Goal: Task Accomplishment & Management: Complete application form

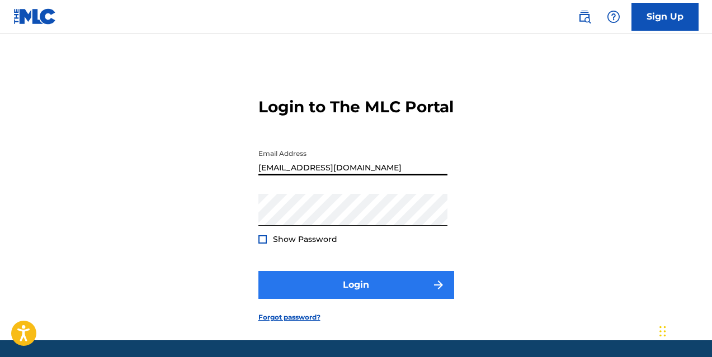
click at [389, 299] on button "Login" at bounding box center [356, 285] width 196 height 28
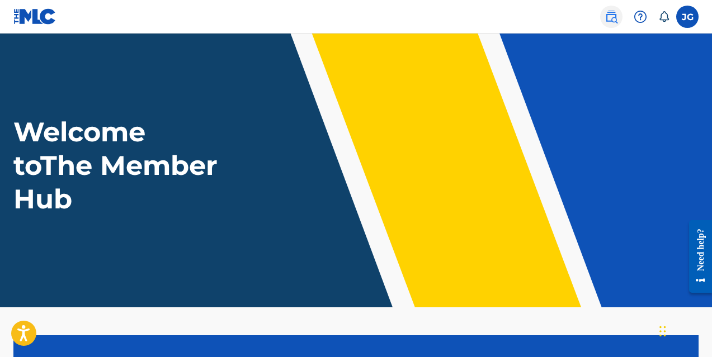
click at [618, 17] on link at bounding box center [611, 17] width 22 height 22
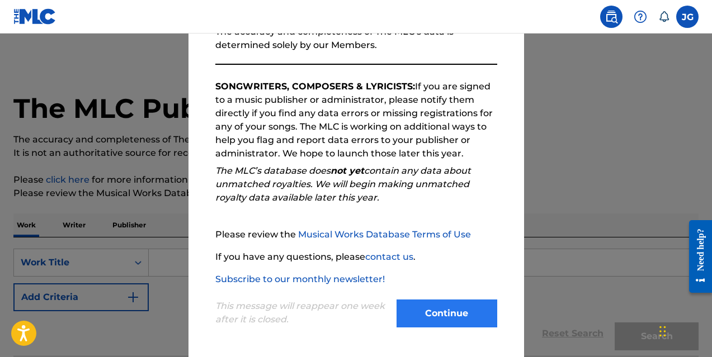
scroll to position [154, 0]
click at [464, 306] on button "Continue" at bounding box center [446, 314] width 101 height 28
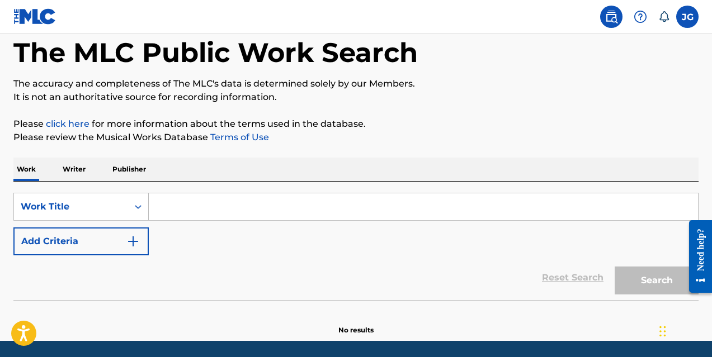
scroll to position [86, 0]
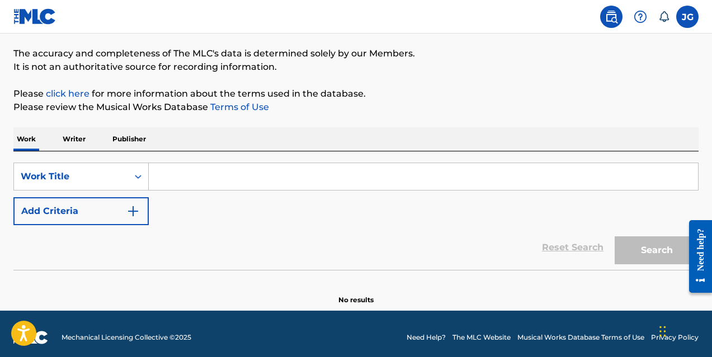
click at [75, 140] on p "Writer" at bounding box center [74, 138] width 30 height 23
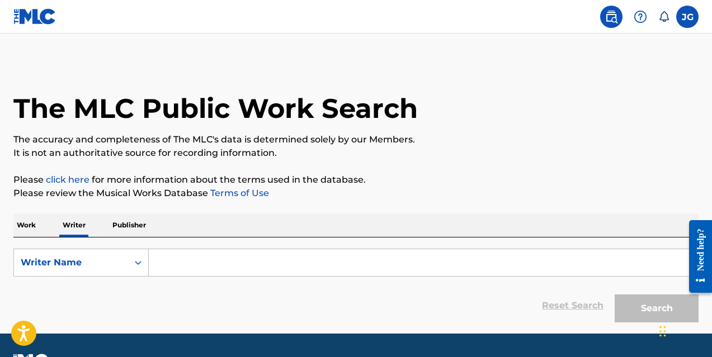
click at [176, 260] on input "Search Form" at bounding box center [423, 262] width 549 height 27
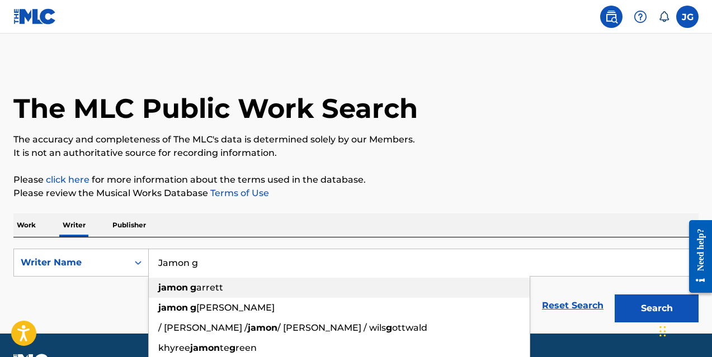
click at [187, 279] on div "[PERSON_NAME]" at bounding box center [339, 288] width 381 height 20
type input "[PERSON_NAME]"
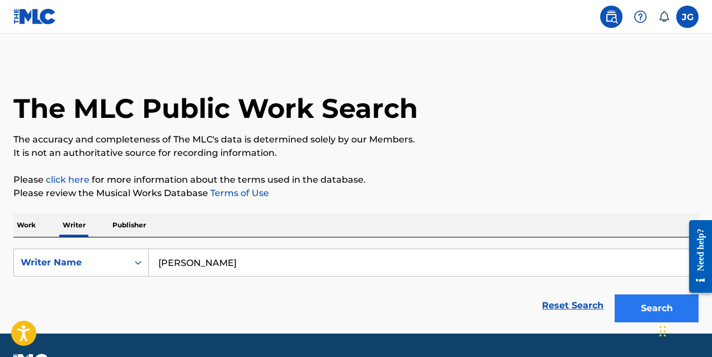
click at [642, 314] on button "Search" at bounding box center [656, 309] width 84 height 28
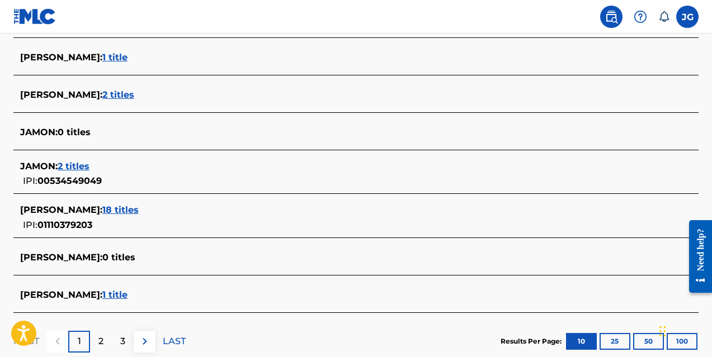
scroll to position [428, 0]
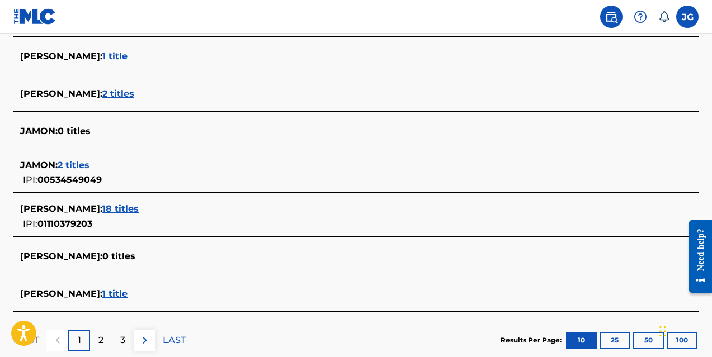
click at [131, 209] on span "18 titles" at bounding box center [120, 208] width 36 height 11
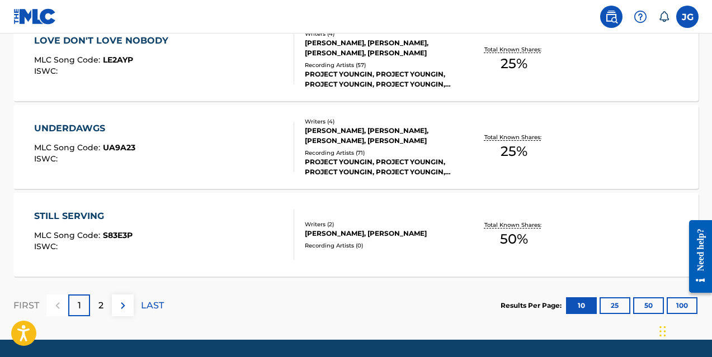
scroll to position [977, 0]
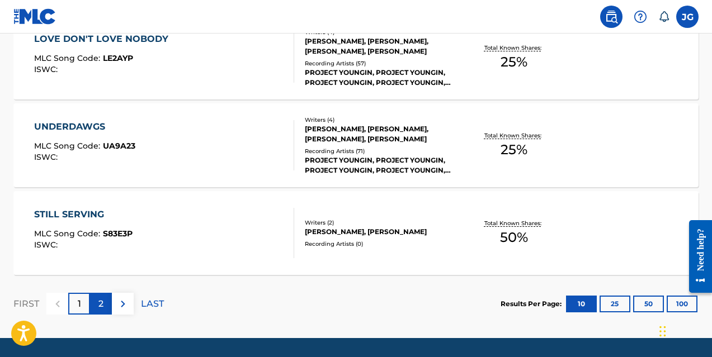
click at [103, 308] on p "2" at bounding box center [100, 303] width 5 height 13
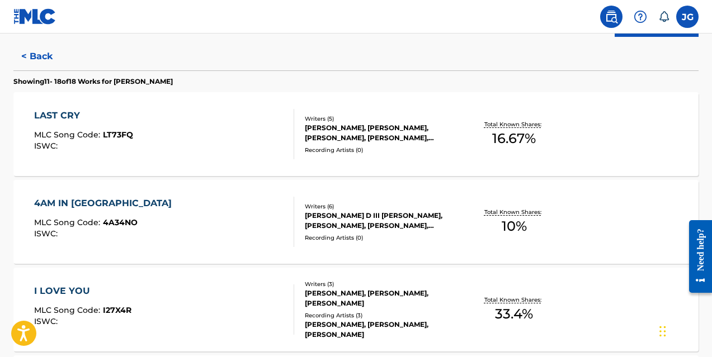
scroll to position [294, 0]
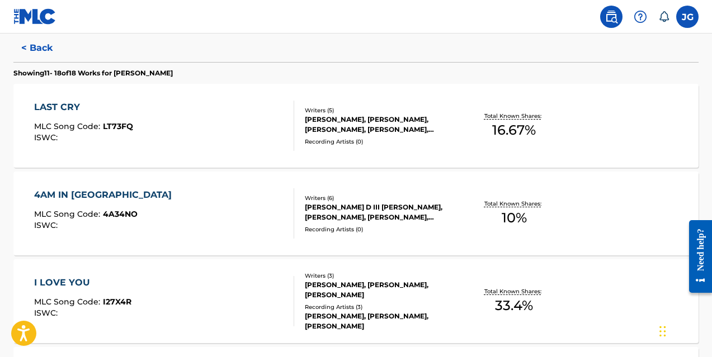
click at [247, 197] on div "4AM IN [GEOGRAPHIC_DATA] MLC Song Code : 4A34NO ISWC :" at bounding box center [164, 213] width 260 height 50
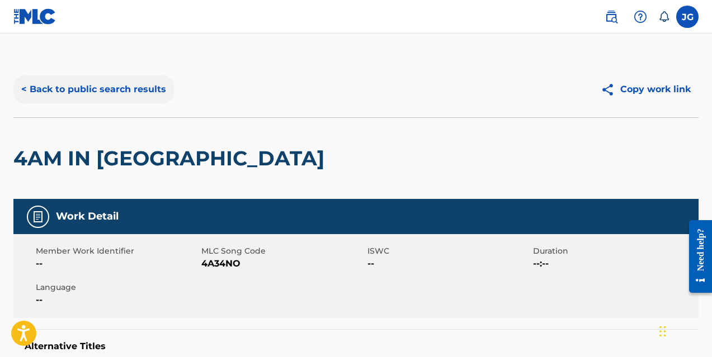
click at [132, 84] on button "< Back to public search results" at bounding box center [93, 89] width 160 height 28
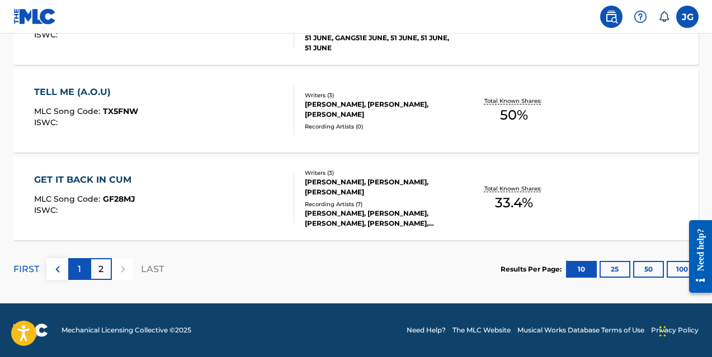
click at [87, 263] on div "1" at bounding box center [79, 269] width 22 height 22
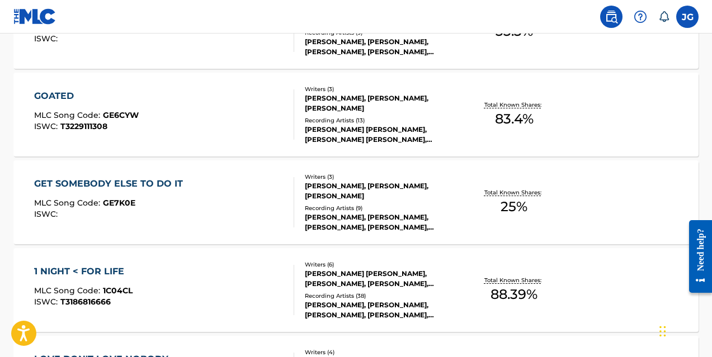
scroll to position [681, 0]
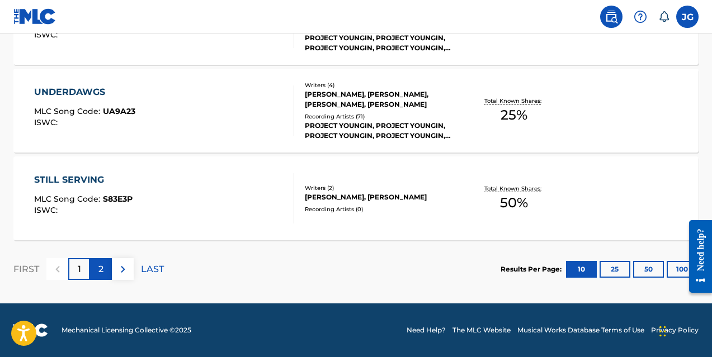
click at [102, 271] on p "2" at bounding box center [100, 269] width 5 height 13
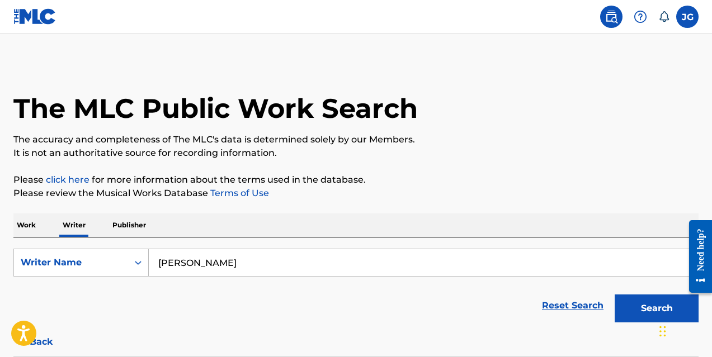
scroll to position [0, 0]
click at [609, 20] on img at bounding box center [610, 16] width 13 height 13
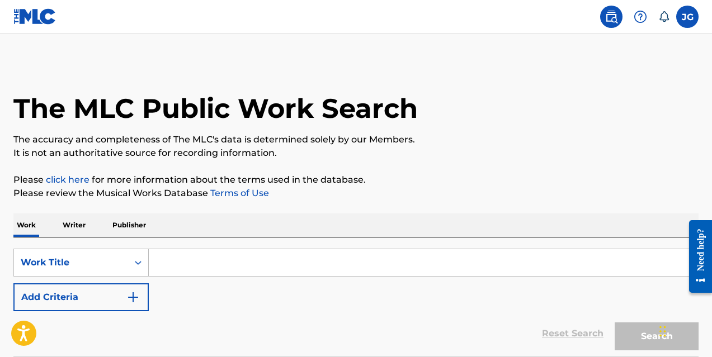
click at [666, 18] on icon at bounding box center [663, 16] width 11 height 11
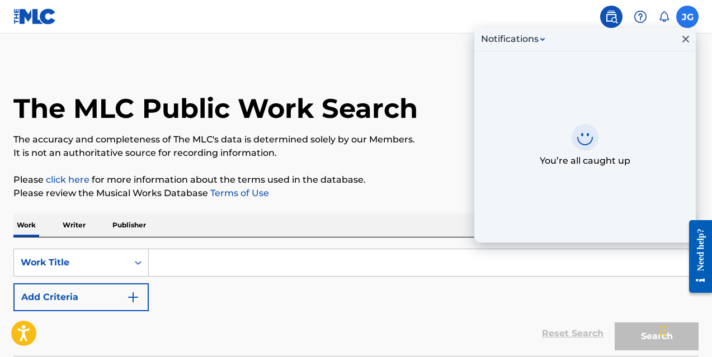
click at [686, 17] on label at bounding box center [687, 17] width 22 height 22
click at [687, 17] on input "[PERSON_NAME] [PERSON_NAME] [PERSON_NAME][EMAIL_ADDRESS][DOMAIN_NAME] Notificat…" at bounding box center [687, 17] width 0 height 0
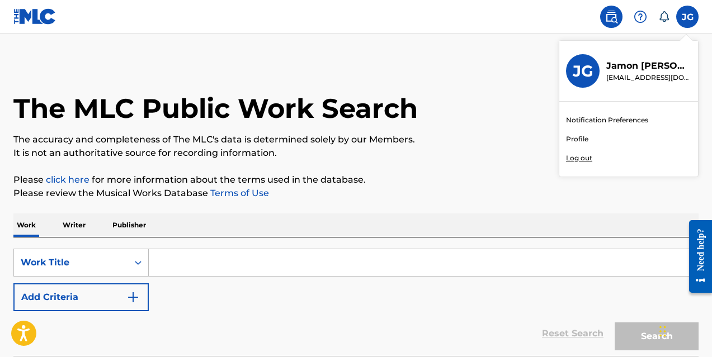
click at [583, 138] on link "Profile" at bounding box center [577, 139] width 22 height 10
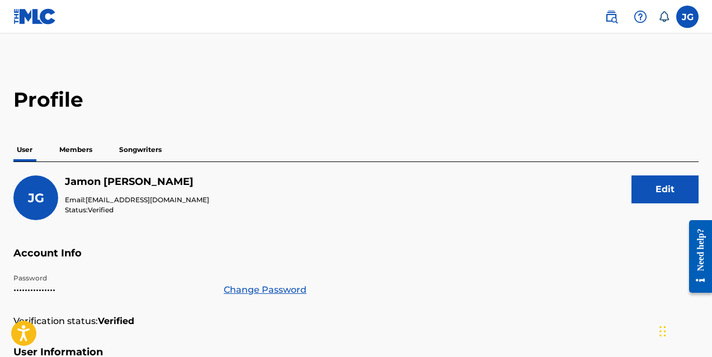
click at [29, 15] on img at bounding box center [34, 16] width 43 height 16
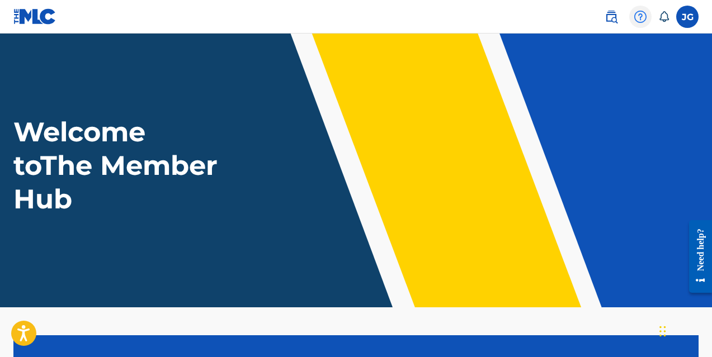
click at [646, 12] on img at bounding box center [639, 16] width 13 height 13
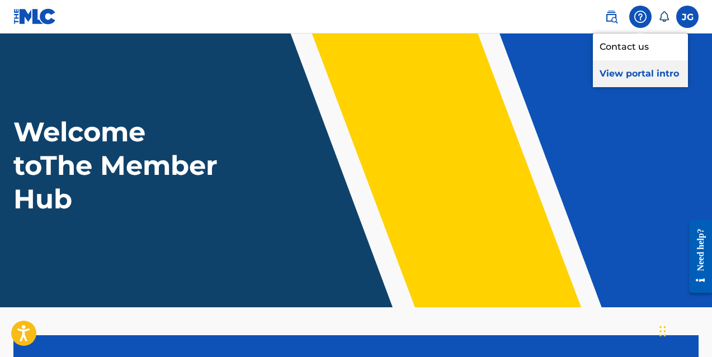
click at [649, 69] on p "View portal intro" at bounding box center [640, 73] width 95 height 27
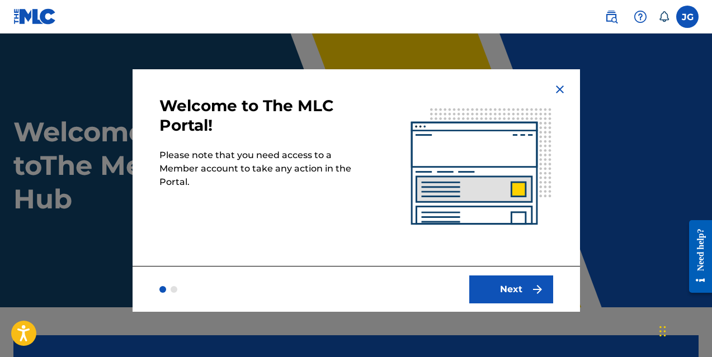
click at [560, 85] on img at bounding box center [559, 89] width 13 height 13
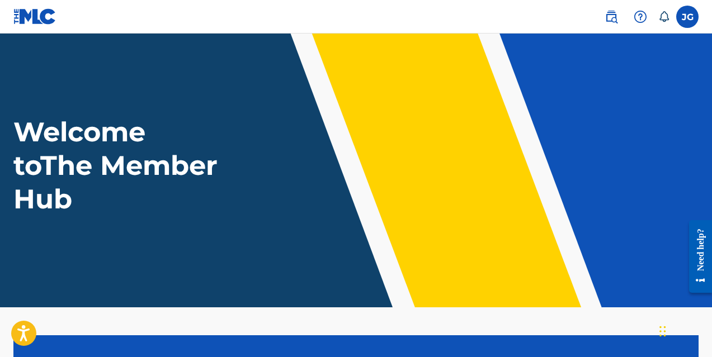
click at [662, 21] on icon at bounding box center [664, 16] width 10 height 11
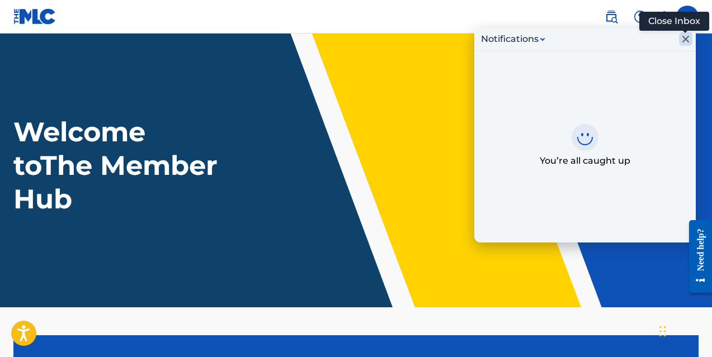
click at [683, 37] on icon "Close Inbox" at bounding box center [685, 38] width 13 height 13
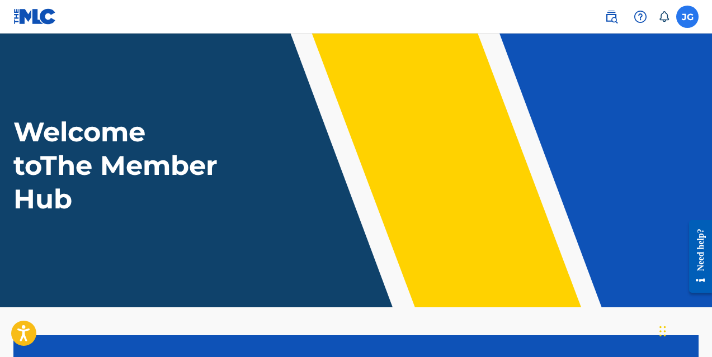
click at [682, 22] on label at bounding box center [687, 17] width 22 height 22
click at [687, 17] on input "[PERSON_NAME] [PERSON_NAME] [PERSON_NAME][EMAIL_ADDRESS][DOMAIN_NAME] Notificat…" at bounding box center [687, 17] width 0 height 0
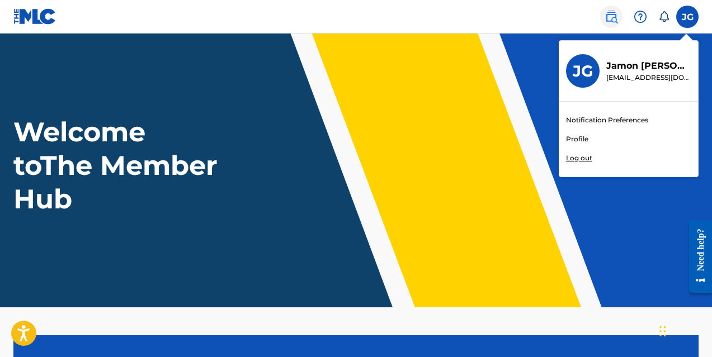
click at [608, 16] on img at bounding box center [610, 16] width 13 height 13
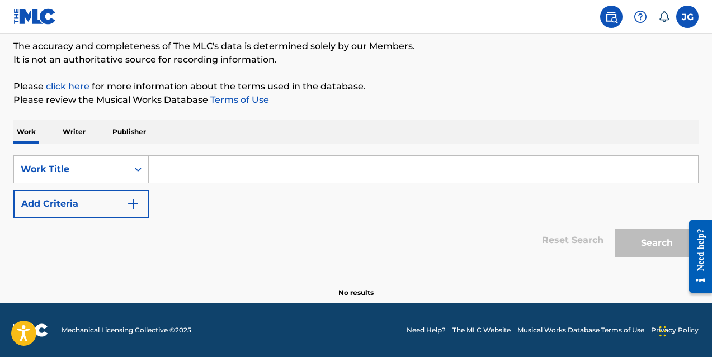
scroll to position [93, 0]
click at [88, 138] on p "Writer" at bounding box center [74, 131] width 30 height 23
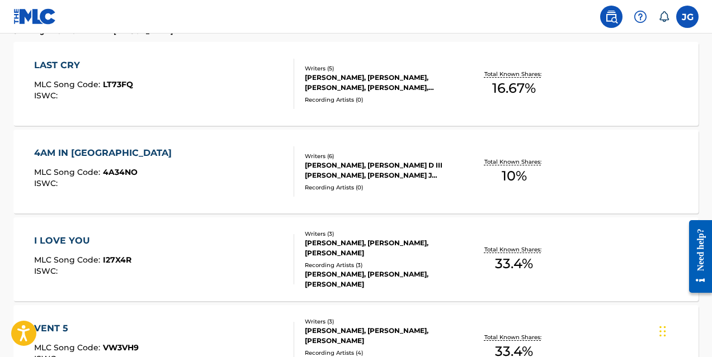
scroll to position [325, 0]
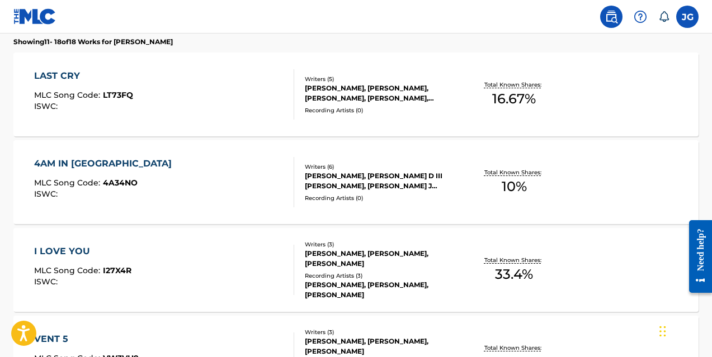
click at [457, 188] on div "Total Known Shares: 10 %" at bounding box center [514, 182] width 114 height 34
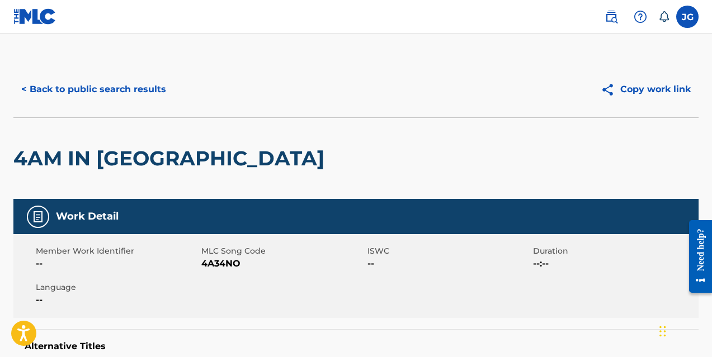
click at [45, 21] on img at bounding box center [34, 16] width 43 height 16
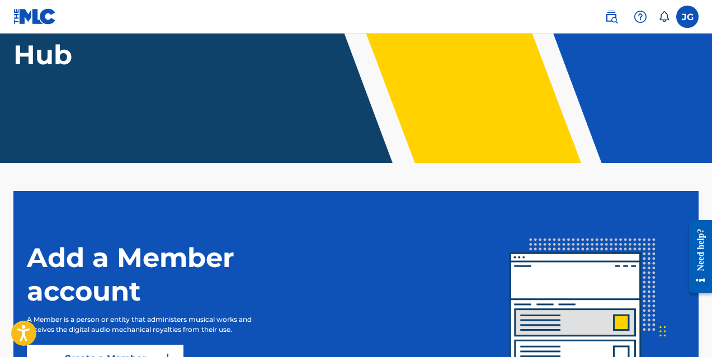
scroll to position [172, 0]
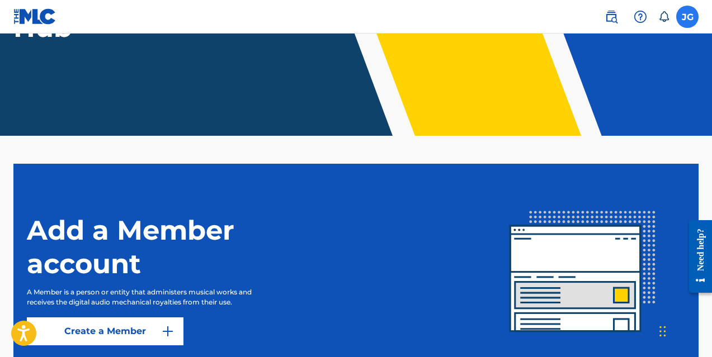
click at [683, 11] on label at bounding box center [687, 17] width 22 height 22
click at [687, 17] on input "[PERSON_NAME] [PERSON_NAME] [PERSON_NAME][EMAIL_ADDRESS][DOMAIN_NAME] Notificat…" at bounding box center [687, 17] width 0 height 0
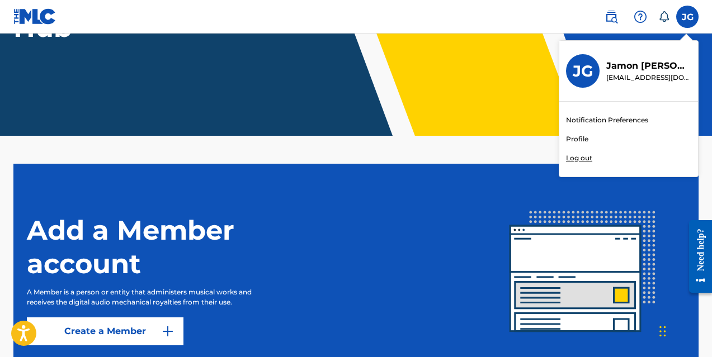
click at [576, 79] on h3 "JG" at bounding box center [582, 71] width 21 height 20
click at [687, 17] on input "[PERSON_NAME] [PERSON_NAME] [PERSON_NAME][EMAIL_ADDRESS][DOMAIN_NAME] Notificat…" at bounding box center [687, 17] width 0 height 0
click at [615, 15] on img at bounding box center [610, 16] width 13 height 13
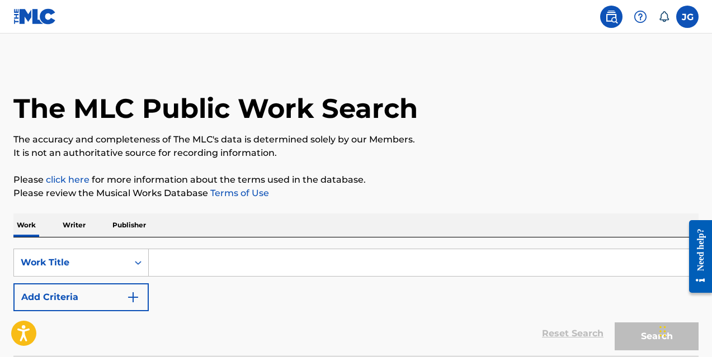
click at [38, 15] on img at bounding box center [34, 16] width 43 height 16
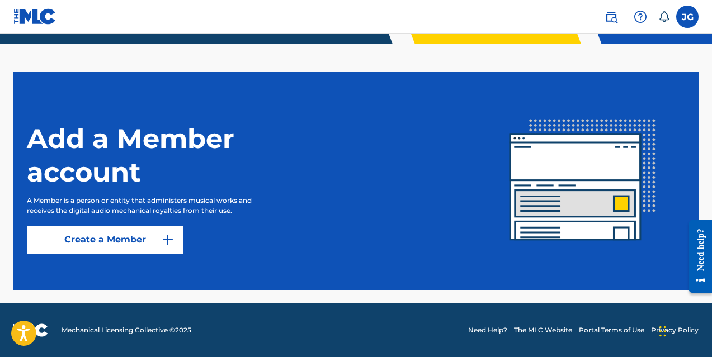
scroll to position [263, 0]
click at [683, 13] on label at bounding box center [687, 17] width 22 height 22
click at [687, 17] on input "[PERSON_NAME] [PERSON_NAME] [PERSON_NAME][EMAIL_ADDRESS][DOMAIN_NAME] Notificat…" at bounding box center [687, 17] width 0 height 0
click at [693, 23] on div "JG [PERSON_NAME] [PERSON_NAME] [PERSON_NAME][EMAIL_ADDRESS][DOMAIN_NAME] Notifi…" at bounding box center [687, 17] width 22 height 22
click at [613, 15] on img at bounding box center [610, 16] width 13 height 13
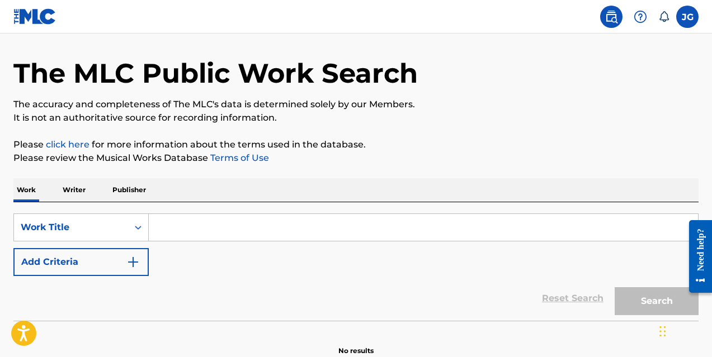
scroll to position [93, 0]
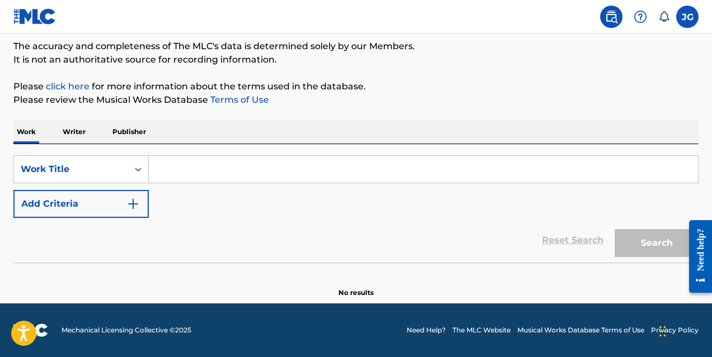
click at [74, 133] on p "Writer" at bounding box center [74, 131] width 30 height 23
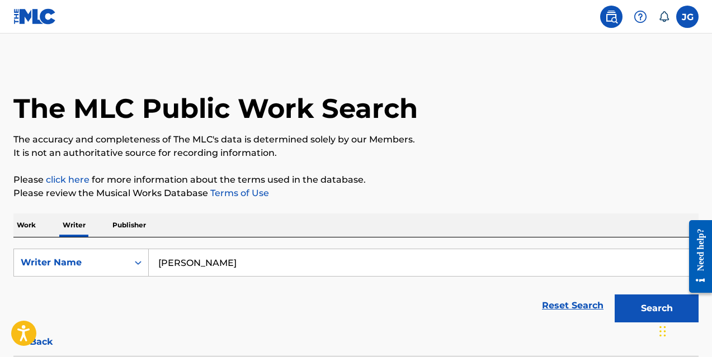
click at [253, 262] on input "[PERSON_NAME]" at bounding box center [423, 262] width 549 height 27
click at [656, 309] on button "Search" at bounding box center [656, 309] width 84 height 28
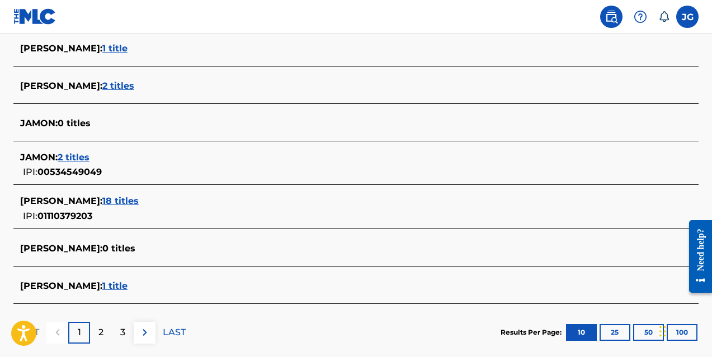
scroll to position [441, 0]
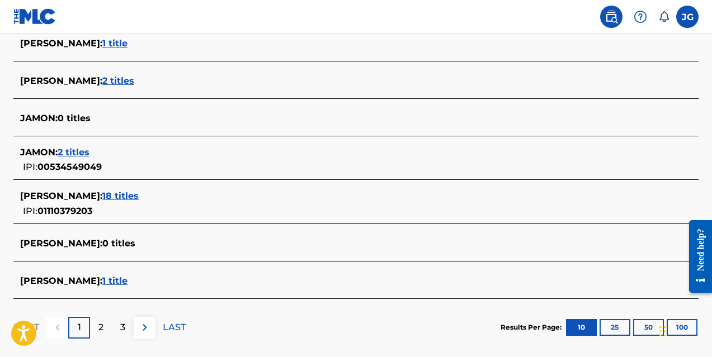
click at [126, 196] on span "18 titles" at bounding box center [120, 196] width 36 height 11
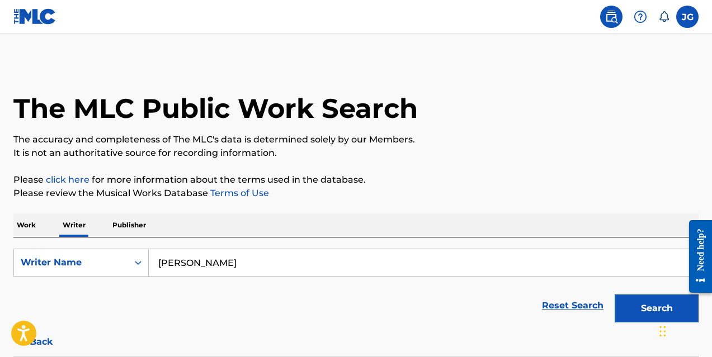
scroll to position [0, 0]
click at [694, 11] on label at bounding box center [687, 17] width 22 height 22
click at [687, 17] on input "[PERSON_NAME] [PERSON_NAME] [PERSON_NAME][EMAIL_ADDRESS][DOMAIN_NAME] Notificat…" at bounding box center [687, 17] width 0 height 0
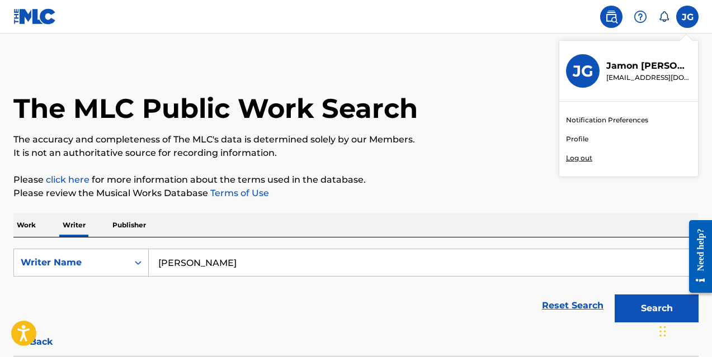
click at [579, 137] on link "Profile" at bounding box center [577, 139] width 22 height 10
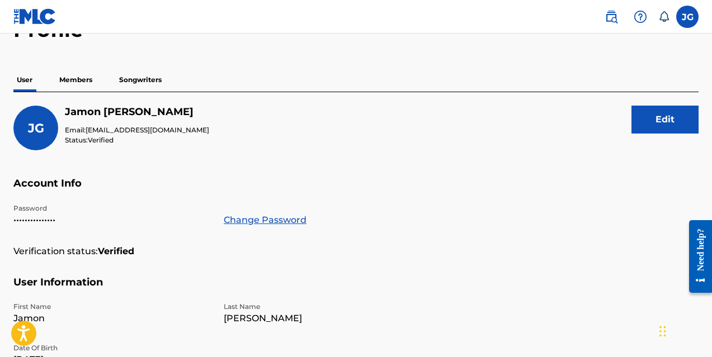
scroll to position [70, 0]
click at [83, 80] on p "Members" at bounding box center [76, 79] width 40 height 23
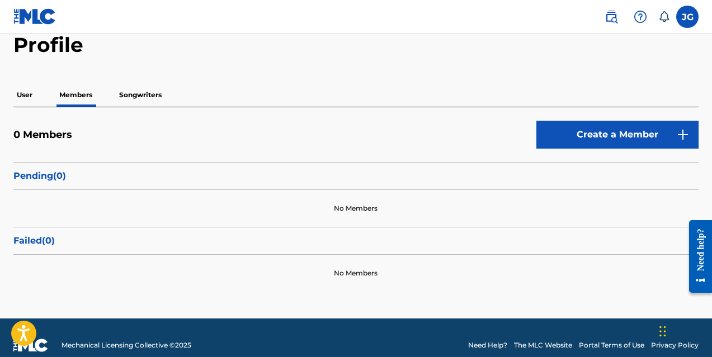
scroll to position [55, 0]
click at [133, 102] on p "Songwriters" at bounding box center [140, 94] width 49 height 23
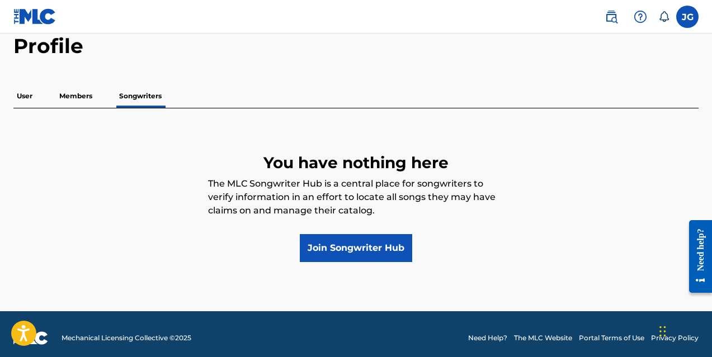
scroll to position [54, 0]
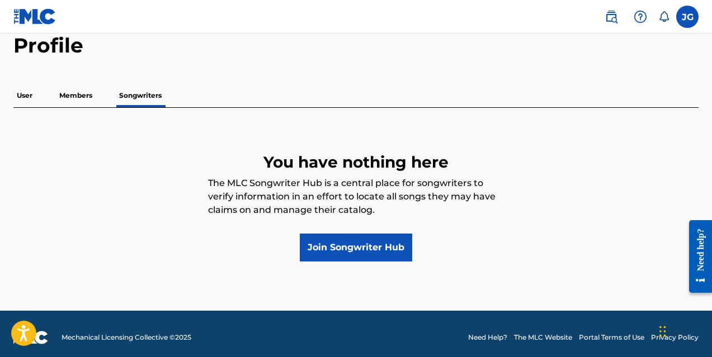
click at [73, 99] on p "Members" at bounding box center [76, 95] width 40 height 23
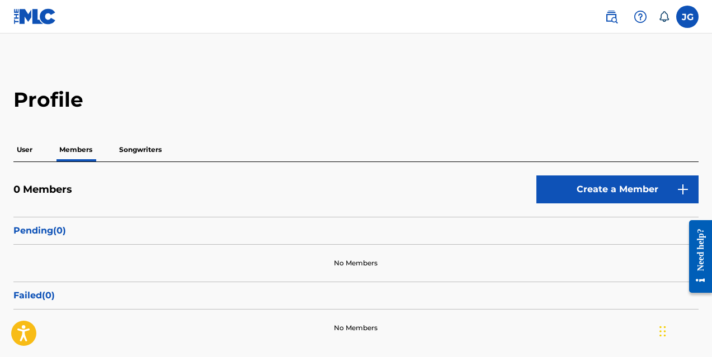
click at [151, 151] on p "Songwriters" at bounding box center [140, 149] width 49 height 23
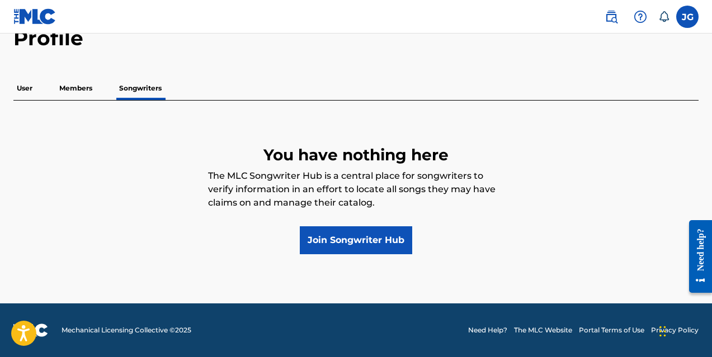
scroll to position [61, 0]
click at [79, 81] on p "Members" at bounding box center [76, 88] width 40 height 23
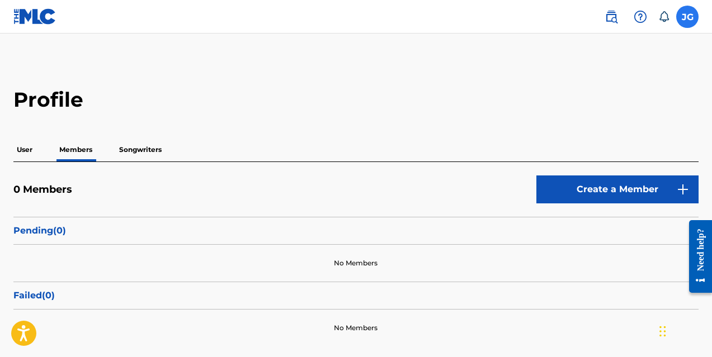
click at [693, 13] on label at bounding box center [687, 17] width 22 height 22
click at [687, 17] on input "[PERSON_NAME] [PERSON_NAME] [PERSON_NAME][EMAIL_ADDRESS][DOMAIN_NAME] Notificat…" at bounding box center [687, 17] width 0 height 0
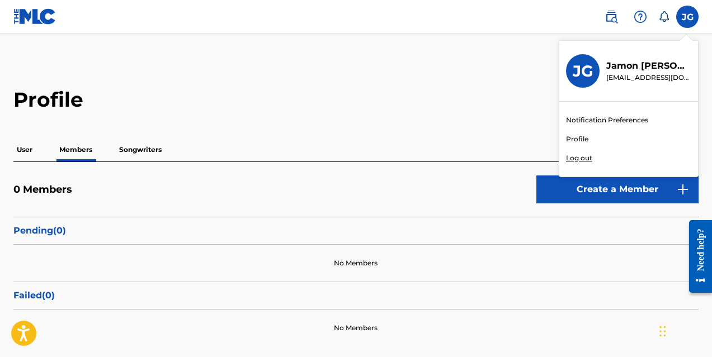
click at [583, 136] on link "Profile" at bounding box center [577, 139] width 22 height 10
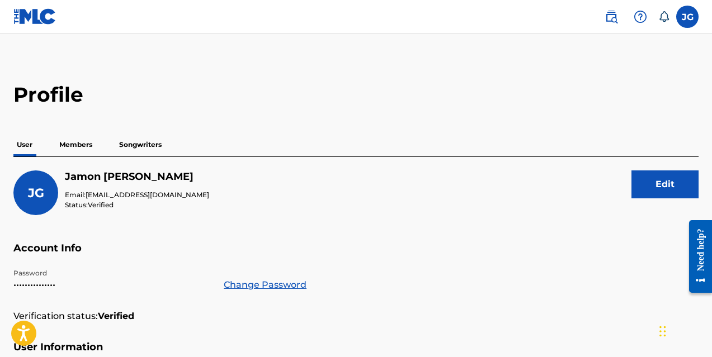
scroll to position [4, 0]
click at [86, 150] on p "Members" at bounding box center [76, 145] width 40 height 23
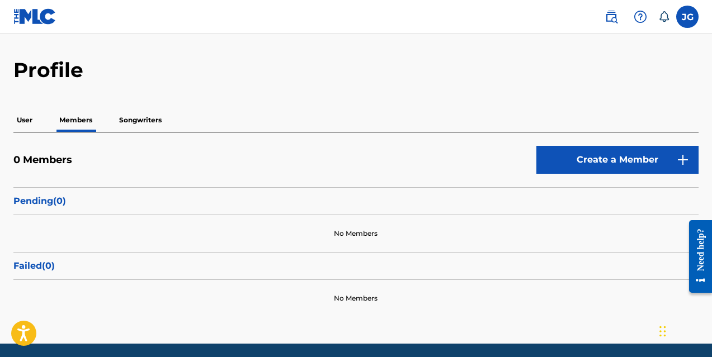
scroll to position [33, 0]
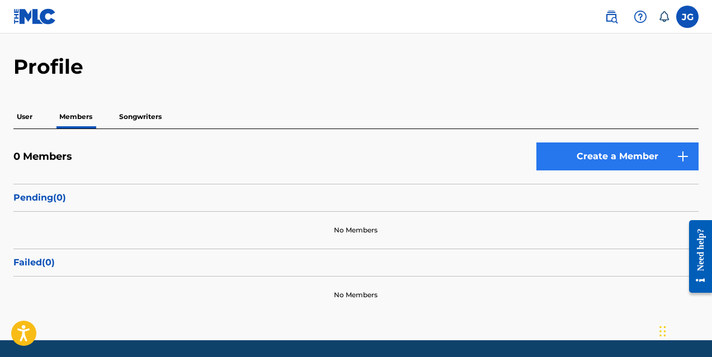
click at [622, 153] on link "Create a Member" at bounding box center [617, 157] width 162 height 28
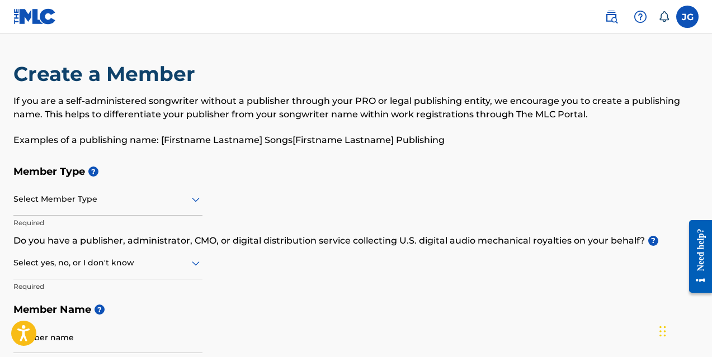
click at [174, 202] on div at bounding box center [107, 199] width 189 height 14
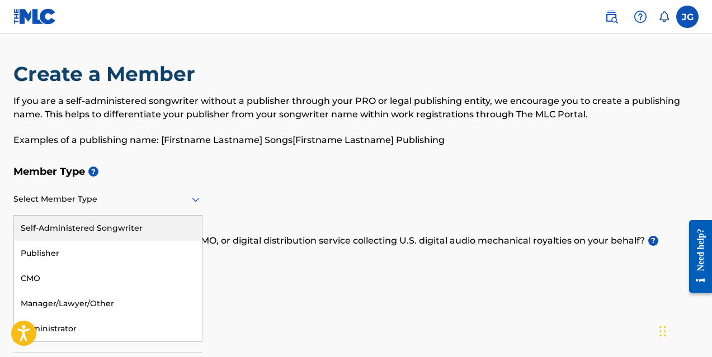
click at [264, 195] on div "Member Type ? Self-Administered Songwriter, 1 of 5. 5 results available. Use Up…" at bounding box center [355, 266] width 685 height 212
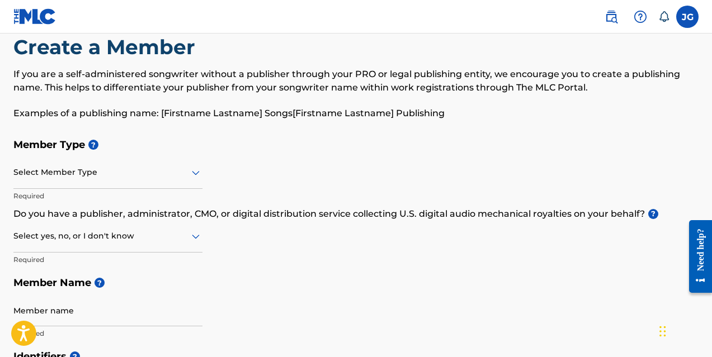
scroll to position [31, 0]
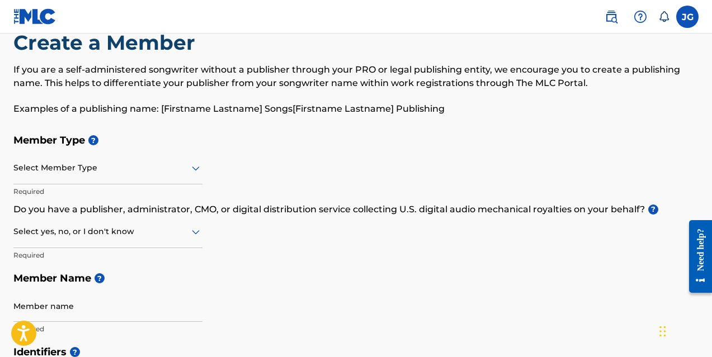
click at [148, 164] on div at bounding box center [107, 168] width 189 height 14
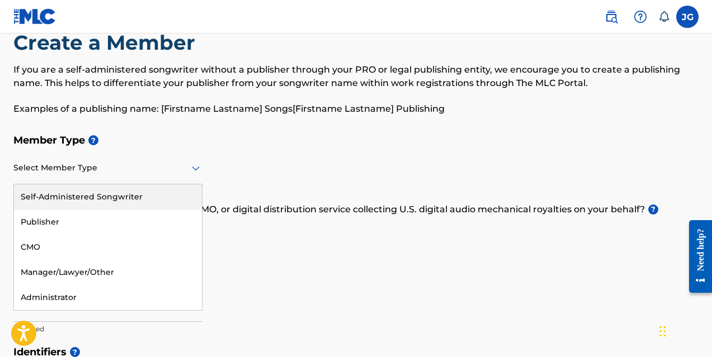
click at [168, 186] on div "Self-Administered Songwriter" at bounding box center [108, 196] width 188 height 25
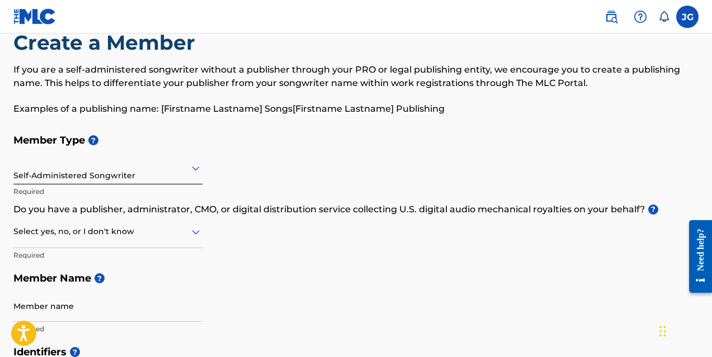
click at [158, 231] on div at bounding box center [107, 232] width 189 height 14
click at [176, 225] on div at bounding box center [107, 232] width 189 height 14
click at [188, 240] on div "Select yes, no, or I don't know" at bounding box center [107, 232] width 189 height 32
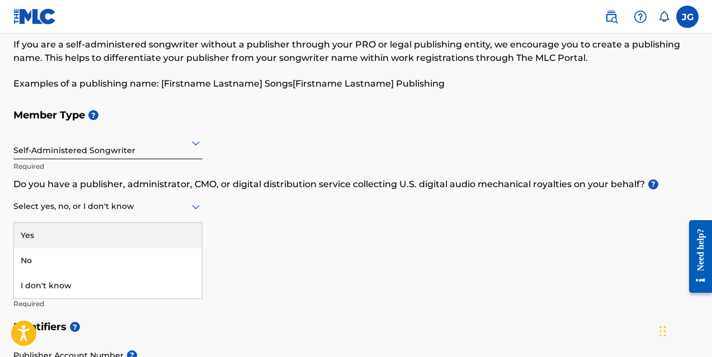
scroll to position [63, 0]
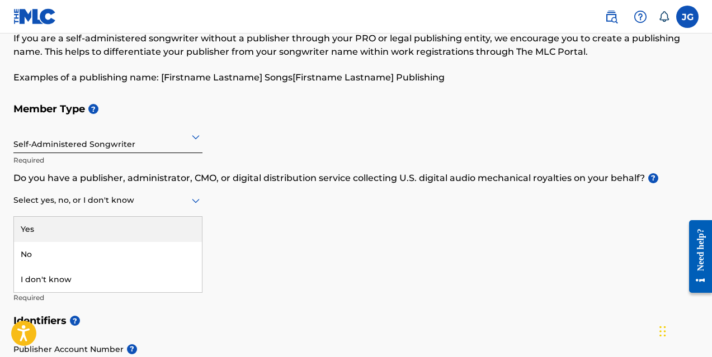
click at [176, 235] on div "Yes" at bounding box center [108, 229] width 188 height 25
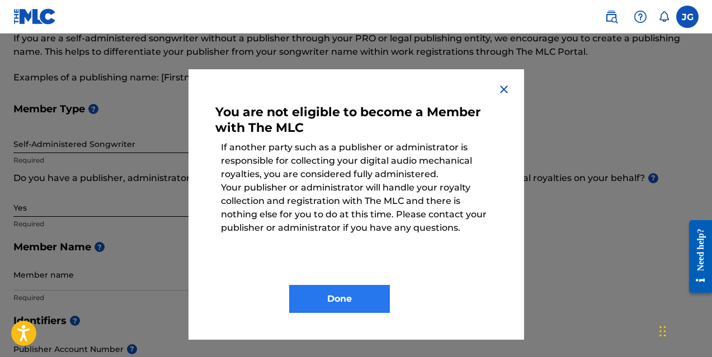
click at [366, 297] on button "Done" at bounding box center [339, 299] width 101 height 28
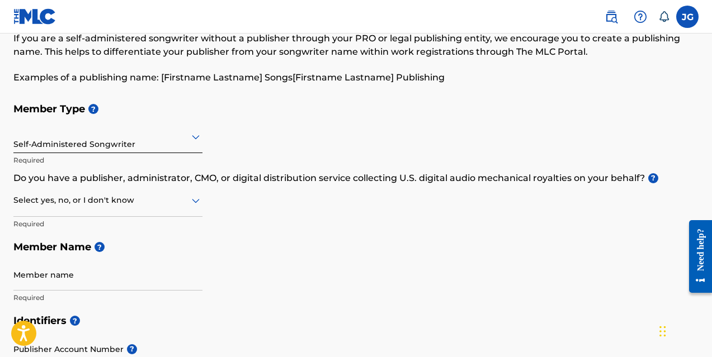
click at [138, 205] on div at bounding box center [107, 200] width 189 height 14
click at [255, 237] on h5 "Member Name ?" at bounding box center [355, 247] width 685 height 24
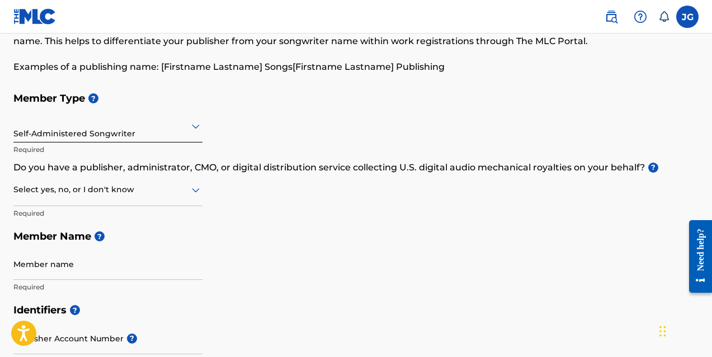
scroll to position [75, 0]
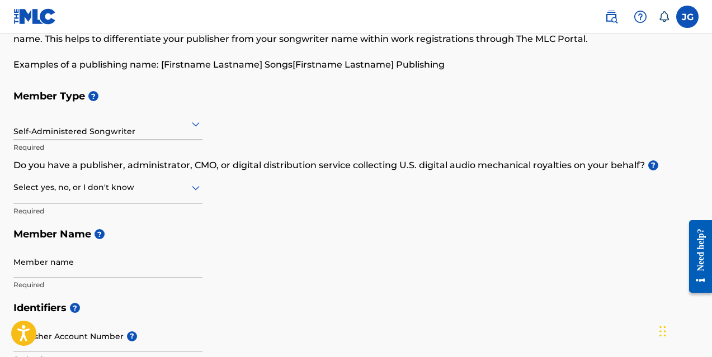
click at [195, 190] on icon at bounding box center [196, 188] width 8 height 4
click at [168, 263] on div "I don't know" at bounding box center [108, 266] width 188 height 25
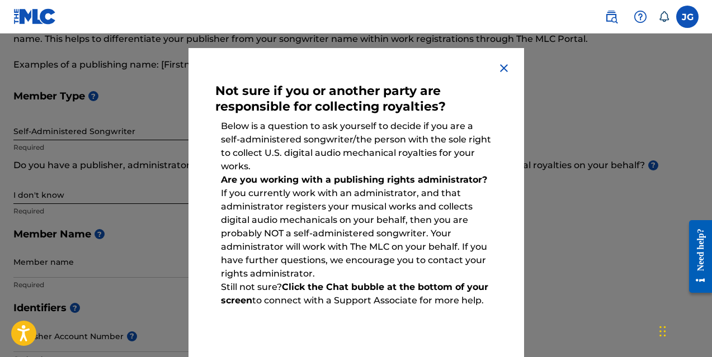
scroll to position [28, 0]
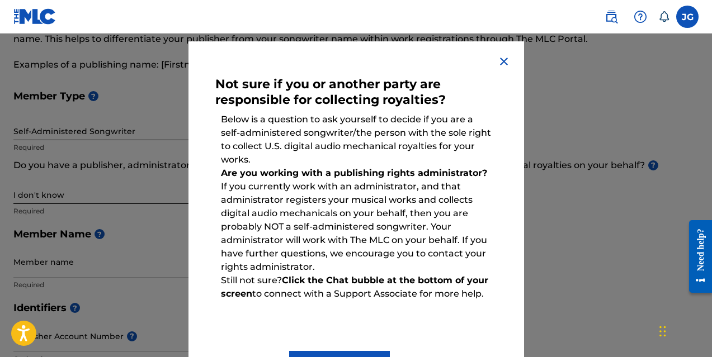
click at [501, 66] on img at bounding box center [503, 61] width 13 height 13
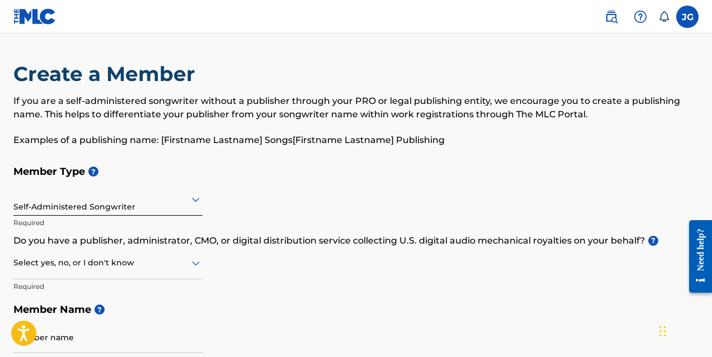
scroll to position [0, 0]
click at [688, 16] on label at bounding box center [687, 17] width 22 height 22
click at [687, 17] on input "[PERSON_NAME] [PERSON_NAME] [PERSON_NAME][EMAIL_ADDRESS][DOMAIN_NAME] Notificat…" at bounding box center [687, 17] width 0 height 0
